Goal: Transaction & Acquisition: Purchase product/service

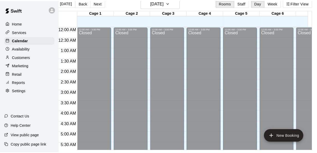
scroll to position [341, 21]
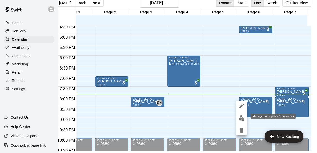
click at [246, 116] on button "edit" at bounding box center [242, 118] width 10 height 10
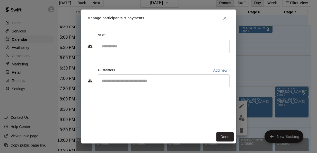
click at [187, 82] on input "Start typing to search customers..." at bounding box center [163, 80] width 127 height 5
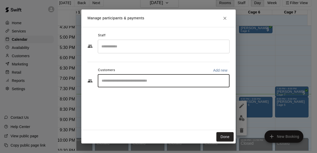
click at [226, 68] on p "Add new" at bounding box center [220, 70] width 14 height 5
select select "**"
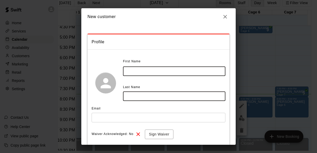
click at [140, 71] on input "text" at bounding box center [174, 71] width 102 height 10
type input "******"
click at [142, 96] on input "text" at bounding box center [174, 96] width 102 height 10
type input "******"
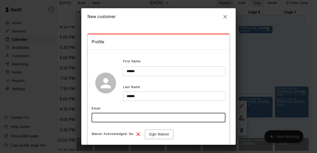
click at [138, 116] on input "text" at bounding box center [159, 118] width 134 height 10
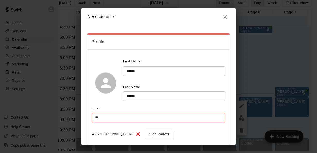
type input "*"
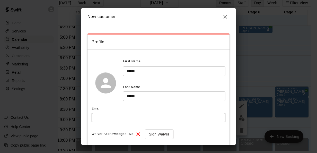
type input "*"
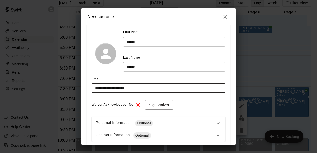
scroll to position [59, 0]
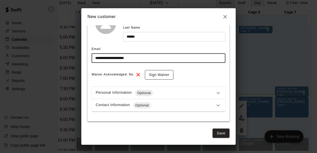
type input "**********"
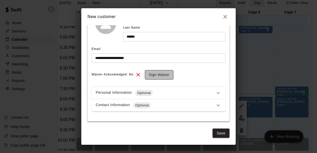
click at [163, 75] on button "Sign Waiver" at bounding box center [159, 75] width 29 height 10
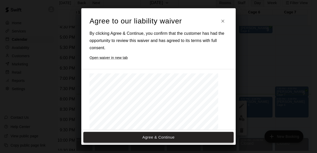
click at [170, 136] on button "Agree & Continue" at bounding box center [158, 137] width 150 height 11
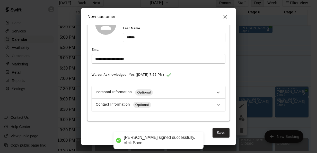
scroll to position [58, 0]
click at [216, 131] on button "Save" at bounding box center [221, 133] width 17 height 10
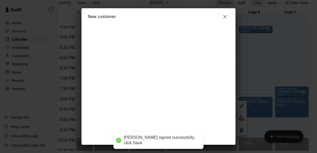
scroll to position [0, 0]
select select "**"
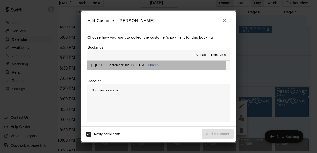
click at [114, 65] on span "Wednesday, September 10: 08:00 PM" at bounding box center [119, 65] width 49 height 4
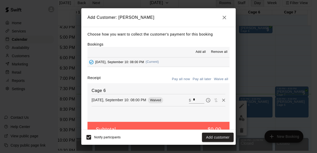
scroll to position [12, 0]
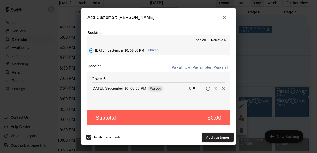
click at [193, 89] on input "*" at bounding box center [198, 88] width 11 height 7
type input "***"
click at [220, 139] on button "Checkout" at bounding box center [222, 138] width 24 height 10
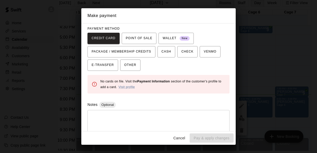
scroll to position [39, 0]
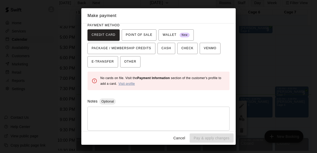
click at [131, 83] on link "Visit profile" at bounding box center [126, 84] width 16 height 4
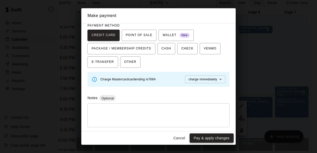
click at [212, 138] on button "Pay & apply changes" at bounding box center [212, 138] width 44 height 10
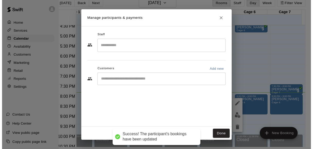
scroll to position [0, 0]
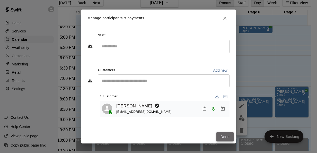
click at [227, 140] on button "Done" at bounding box center [224, 137] width 17 height 10
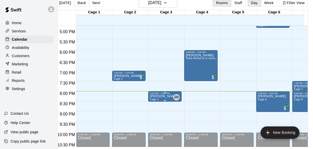
scroll to position [8, 0]
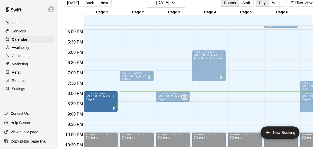
drag, startPoint x: 275, startPoint y: 99, endPoint x: 116, endPoint y: 101, distance: 158.8
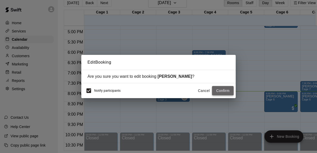
click at [229, 91] on button "Confirm" at bounding box center [223, 91] width 22 height 10
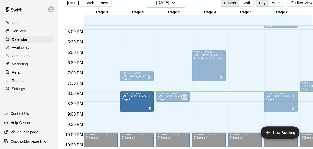
drag, startPoint x: 306, startPoint y: 102, endPoint x: 146, endPoint y: 106, distance: 159.9
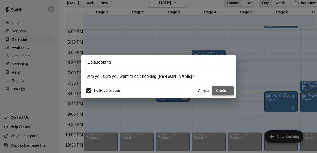
click at [216, 91] on button "Confirm" at bounding box center [223, 91] width 22 height 10
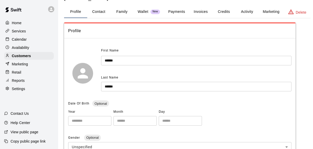
scroll to position [14, 0]
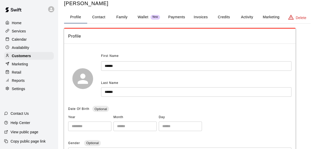
click at [146, 16] on p "Wallet" at bounding box center [143, 16] width 11 height 5
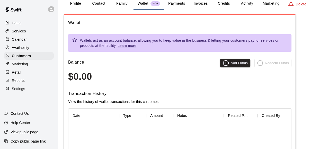
scroll to position [26, 0]
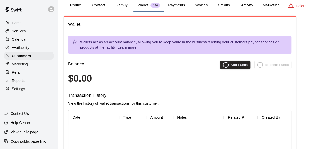
click at [168, 5] on button "Payments" at bounding box center [176, 5] width 25 height 12
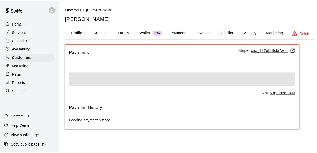
scroll to position [0, 0]
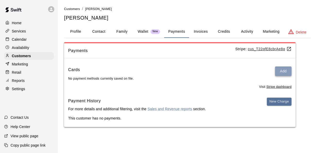
click at [286, 72] on button "Add" at bounding box center [283, 71] width 16 height 10
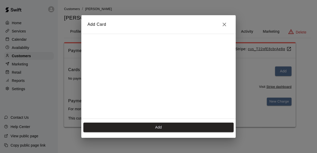
scroll to position [71, 0]
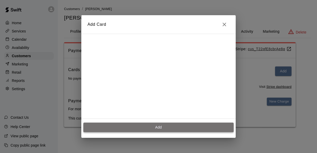
click at [173, 125] on button "Add" at bounding box center [158, 128] width 150 height 10
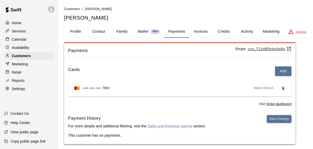
scroll to position [5, 0]
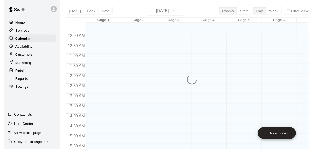
scroll to position [354, 0]
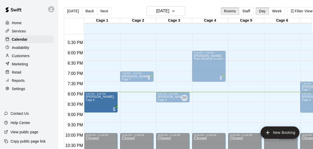
drag, startPoint x: 277, startPoint y: 97, endPoint x: 96, endPoint y: 101, distance: 181.3
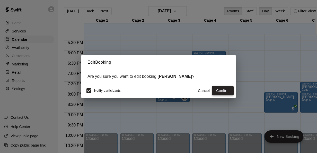
click at [229, 92] on button "Confirm" at bounding box center [223, 91] width 22 height 10
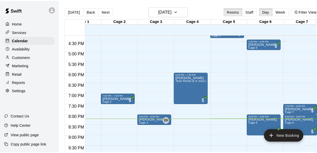
scroll to position [334, 21]
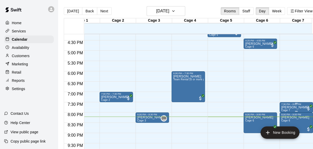
click at [299, 107] on p "[PERSON_NAME]" at bounding box center [295, 107] width 28 height 0
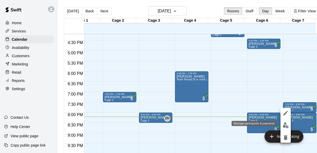
click at [283, 124] on img "edit" at bounding box center [286, 125] width 6 height 6
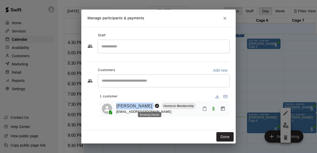
drag, startPoint x: 115, startPoint y: 106, endPoint x: 149, endPoint y: 107, distance: 34.0
click at [149, 107] on div "[PERSON_NAME] Homerun Membership [EMAIL_ADDRESS][DOMAIN_NAME]" at bounding box center [165, 109] width 126 height 12
copy div "[PERSON_NAME]"
click at [223, 19] on icon "Close" at bounding box center [224, 18] width 5 height 5
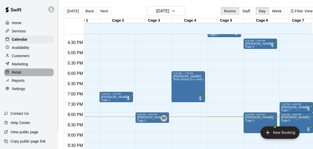
click at [14, 74] on p "Retail" at bounding box center [17, 72] width 10 height 5
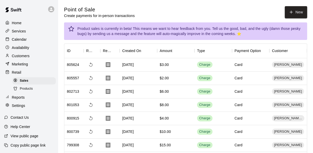
click at [14, 74] on p "Retail" at bounding box center [17, 72] width 10 height 5
click at [288, 10] on button "New" at bounding box center [296, 12] width 22 height 12
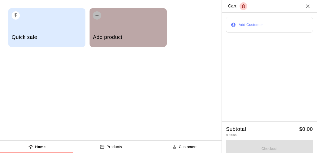
click at [113, 29] on div "Add product" at bounding box center [128, 38] width 70 height 18
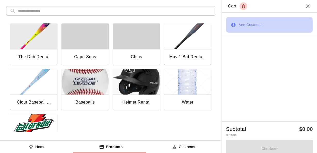
click at [253, 28] on button "Add Customer" at bounding box center [269, 25] width 87 height 16
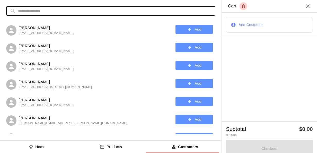
click at [78, 9] on input "text" at bounding box center [115, 11] width 194 height 10
paste input "**********"
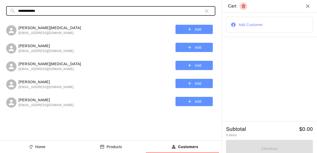
type input "**********"
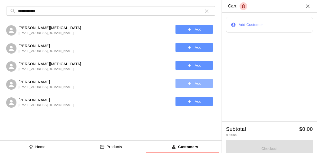
click at [186, 84] on button "Add" at bounding box center [194, 84] width 37 height 10
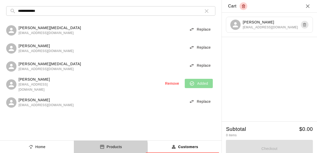
click at [97, 148] on button "Products" at bounding box center [111, 147] width 74 height 12
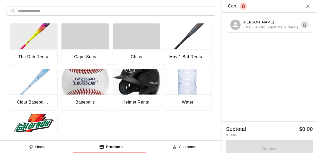
scroll to position [28, 0]
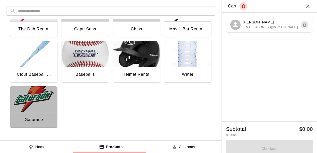
click at [29, 107] on img "button" at bounding box center [33, 99] width 47 height 26
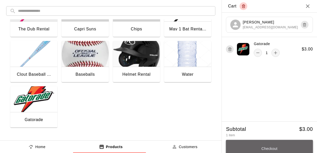
click at [269, 149] on button "Checkout" at bounding box center [269, 149] width 87 height 18
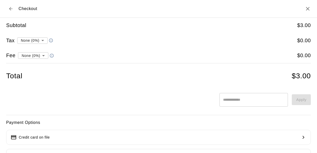
scroll to position [80, 0]
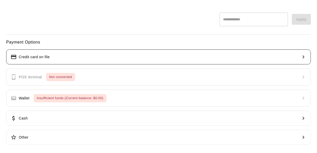
click at [69, 60] on button "Credit card on file" at bounding box center [158, 56] width 305 height 15
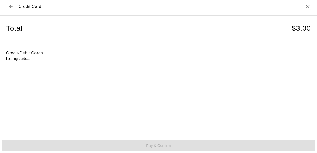
scroll to position [2, 0]
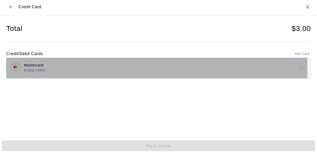
click at [107, 68] on div "Mastercard Ending in 0883" at bounding box center [158, 68] width 297 height 12
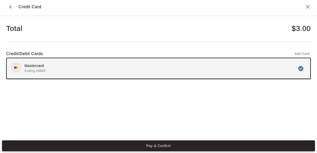
click at [153, 146] on button "Pay & Confirm" at bounding box center [158, 145] width 313 height 11
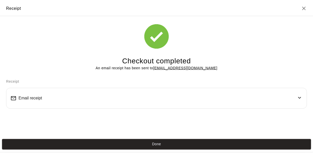
scroll to position [0, 0]
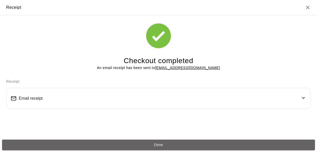
click at [153, 146] on button "Done" at bounding box center [158, 145] width 313 height 11
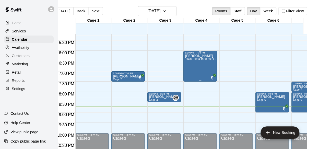
scroll to position [0, 20]
